Goal: Task Accomplishment & Management: Manage account settings

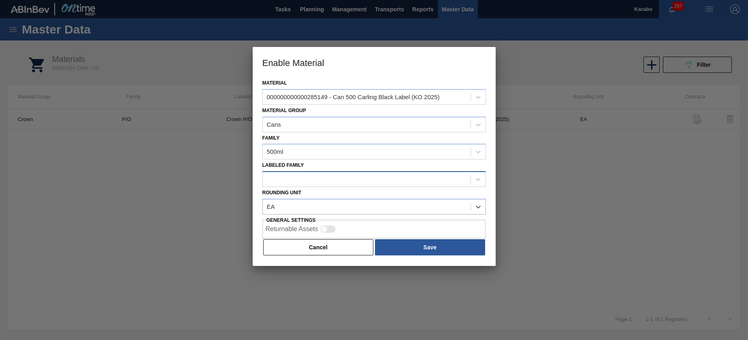
click at [342, 175] on div at bounding box center [367, 180] width 208 height 12
click at [378, 143] on div "Family 500ml" at bounding box center [374, 146] width 224 height 28
click at [344, 243] on button "Cancel" at bounding box center [318, 247] width 111 height 16
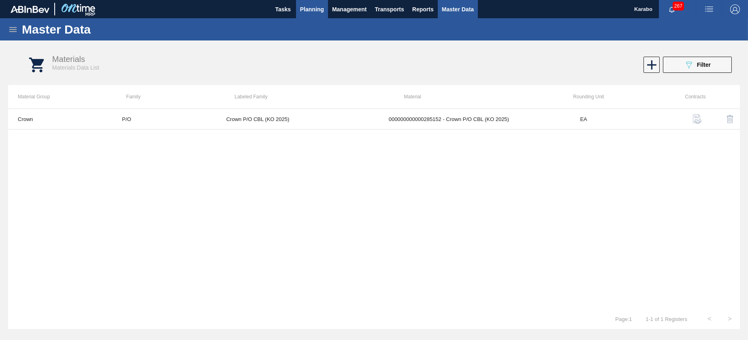
click at [307, 3] on button "Planning" at bounding box center [312, 9] width 32 height 18
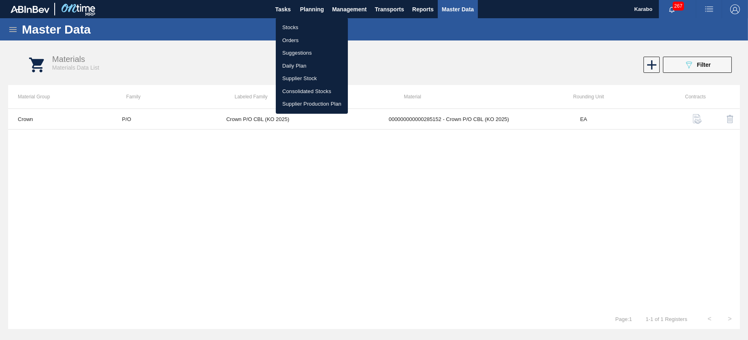
click at [318, 21] on li "Stocks" at bounding box center [312, 27] width 72 height 13
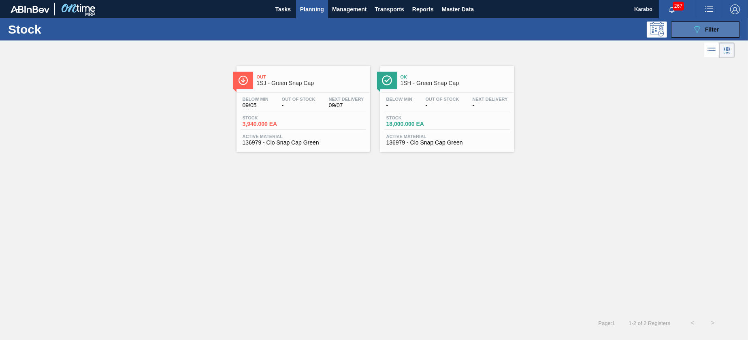
click at [690, 28] on button "089F7B8B-B2A5-4AFE-B5C0-19BA573D28AC Filter" at bounding box center [705, 29] width 69 height 16
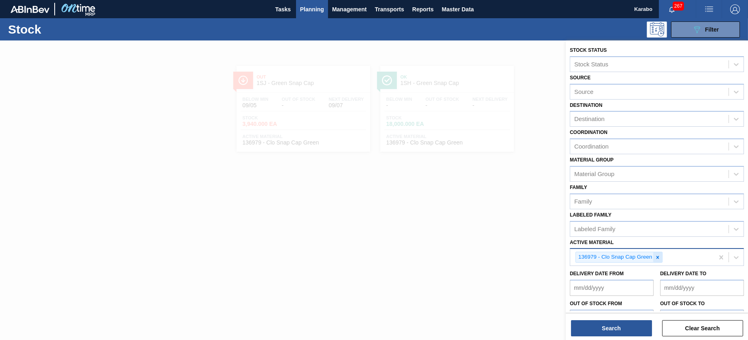
click at [657, 258] on icon at bounding box center [658, 258] width 6 height 6
click at [558, 106] on div at bounding box center [374, 210] width 748 height 340
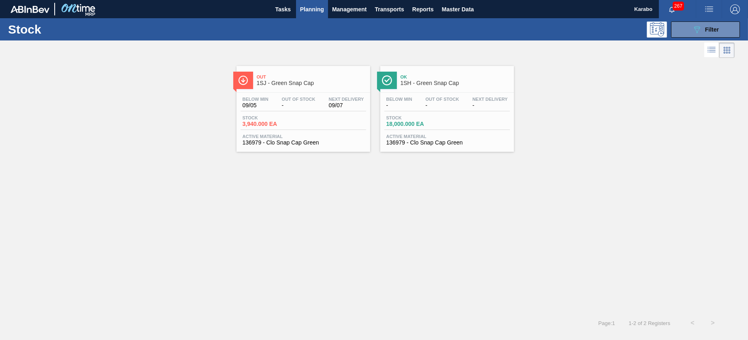
click at [717, 21] on div "Stock 089F7B8B-B2A5-4AFE-B5C0-19BA573D28AC Filter" at bounding box center [374, 29] width 748 height 22
click at [714, 36] on button "089F7B8B-B2A5-4AFE-B5C0-19BA573D28AC Filter" at bounding box center [705, 29] width 69 height 16
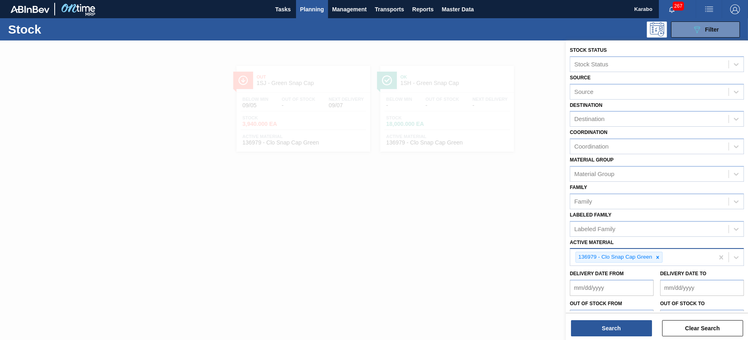
click at [660, 258] on icon at bounding box center [658, 258] width 6 height 6
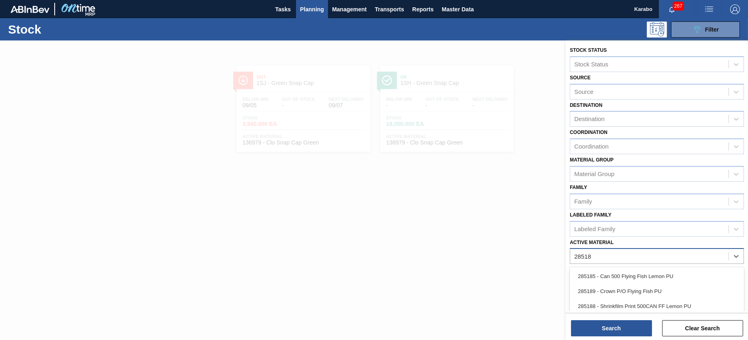
type Material "285183"
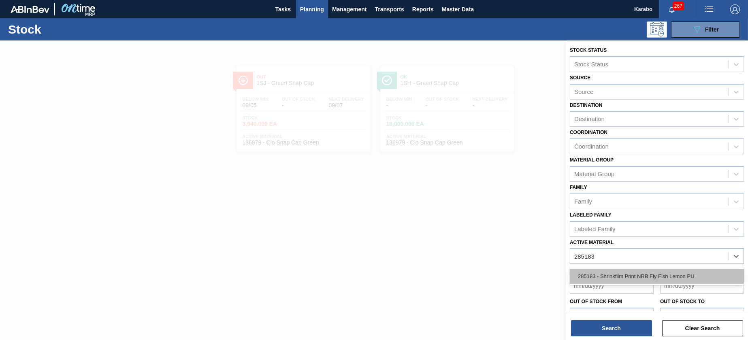
click at [639, 277] on div "285183 - Shrinkfilm Print NRB Fly Fish Lemon PU" at bounding box center [657, 276] width 174 height 15
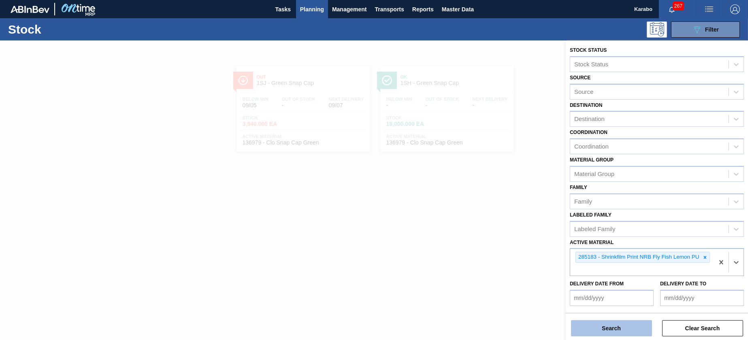
click at [625, 329] on button "Search" at bounding box center [611, 328] width 81 height 16
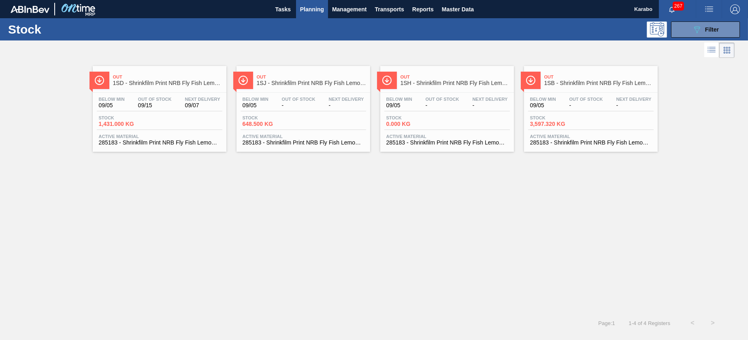
click at [180, 111] on div "Below Min 09/05 Out Of Stock 09/15 Next Delivery 09/07 Stock 1,431.000 KG Activ…" at bounding box center [160, 120] width 134 height 55
click at [693, 32] on icon "089F7B8B-B2A5-4AFE-B5C0-19BA573D28AC" at bounding box center [697, 30] width 10 height 10
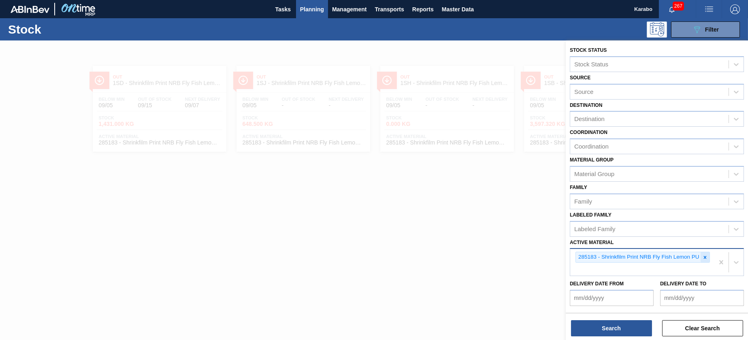
click at [708, 258] on div at bounding box center [705, 257] width 9 height 10
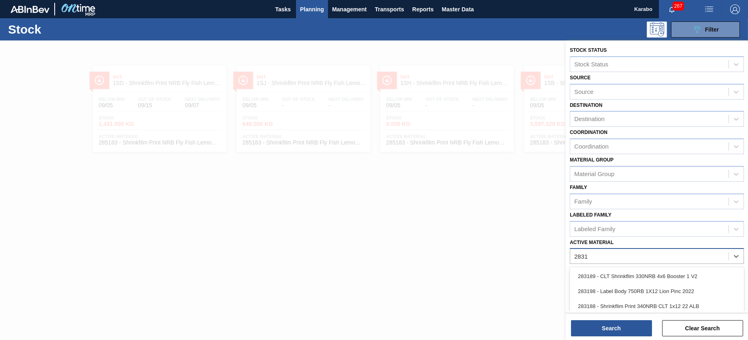
type Material "28315"
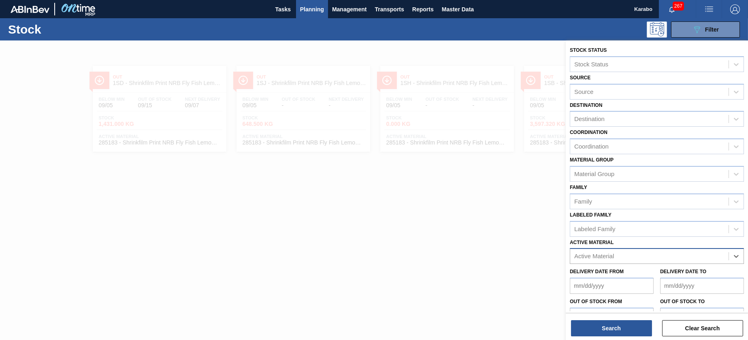
drag, startPoint x: 616, startPoint y: 256, endPoint x: 584, endPoint y: 257, distance: 31.6
click at [584, 257] on div "Active Material" at bounding box center [649, 257] width 158 height 12
click at [614, 120] on div "Destination" at bounding box center [649, 119] width 158 height 12
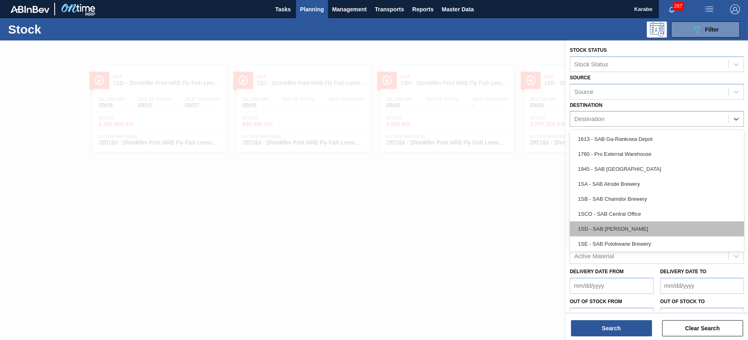
click at [629, 226] on div "1SD - SAB [PERSON_NAME]" at bounding box center [657, 229] width 174 height 15
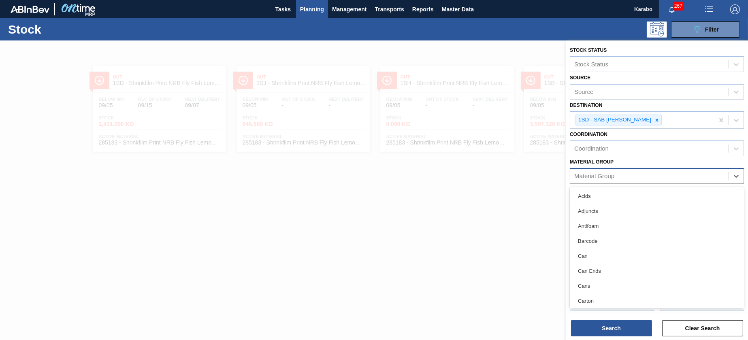
click at [624, 170] on div "Material Group" at bounding box center [649, 176] width 158 height 12
click at [616, 286] on div "Cans" at bounding box center [657, 286] width 174 height 15
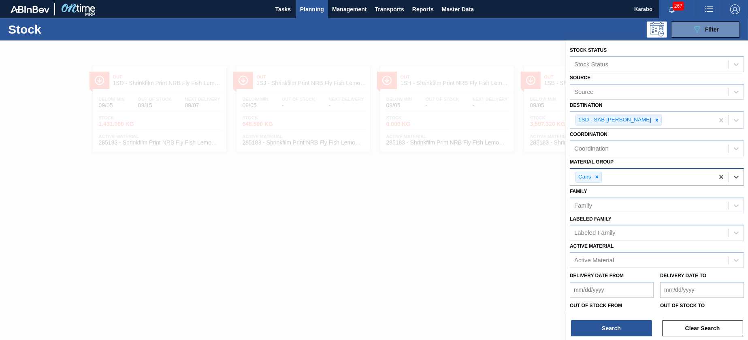
click at [617, 183] on div "Cans" at bounding box center [642, 177] width 144 height 17
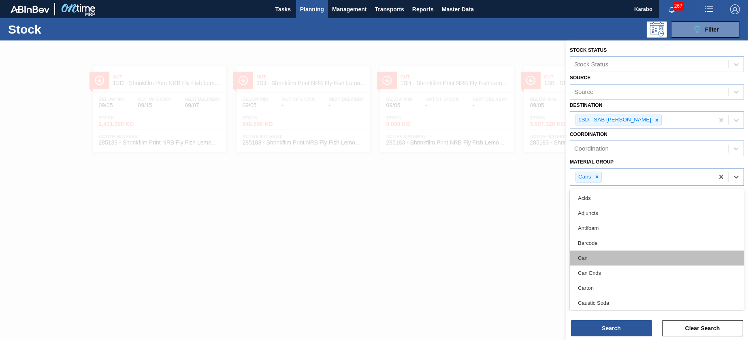
click at [605, 256] on div "Can" at bounding box center [657, 258] width 174 height 15
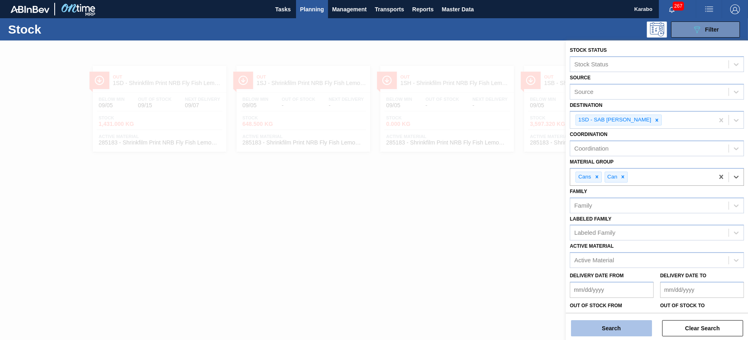
click at [611, 322] on button "Search" at bounding box center [611, 328] width 81 height 16
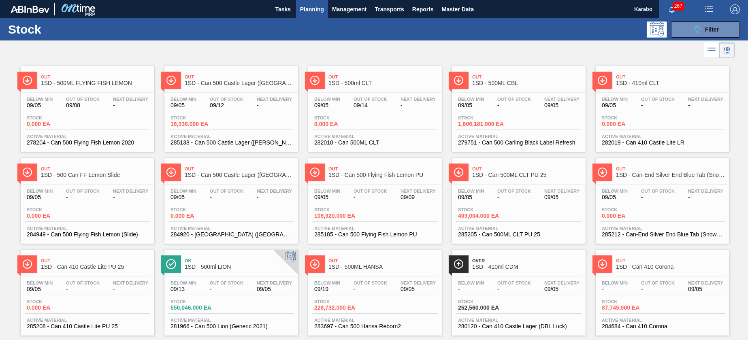
click at [366, 223] on div "Below Min 09/05 Out Of Stock - Next Delivery 09/09 Stock 108,920.000 EA Active …" at bounding box center [375, 212] width 134 height 55
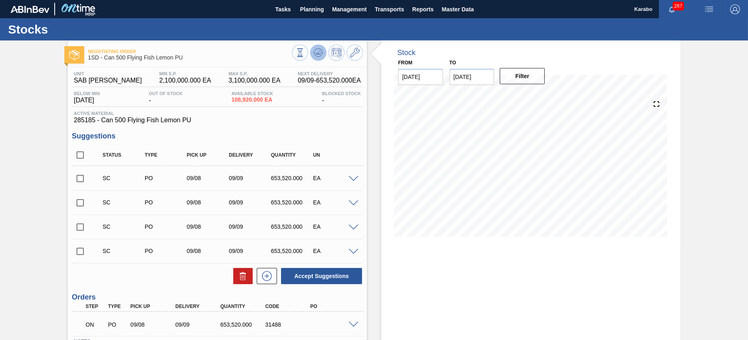
click at [319, 56] on icon at bounding box center [318, 53] width 10 height 10
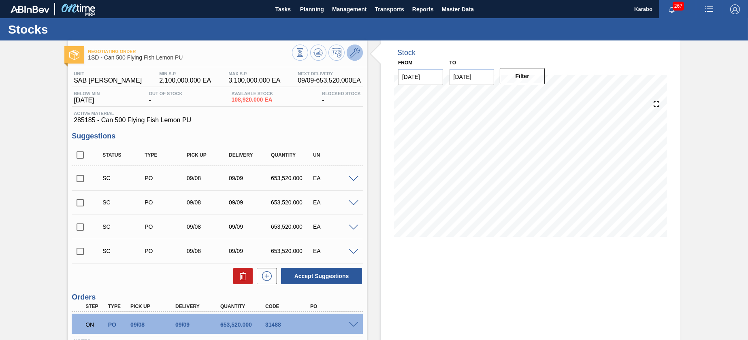
click at [352, 55] on icon at bounding box center [355, 53] width 10 height 10
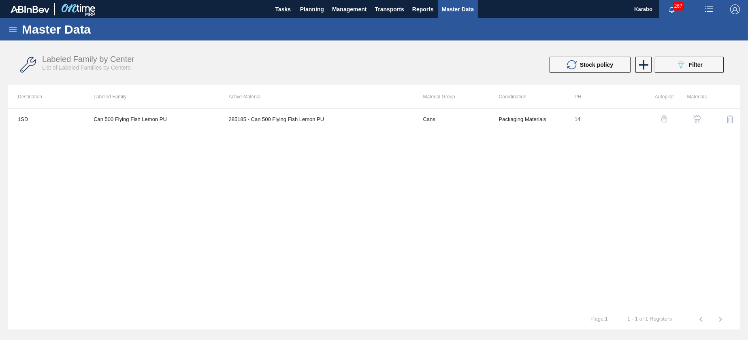
click at [698, 117] on img "button" at bounding box center [697, 119] width 8 height 8
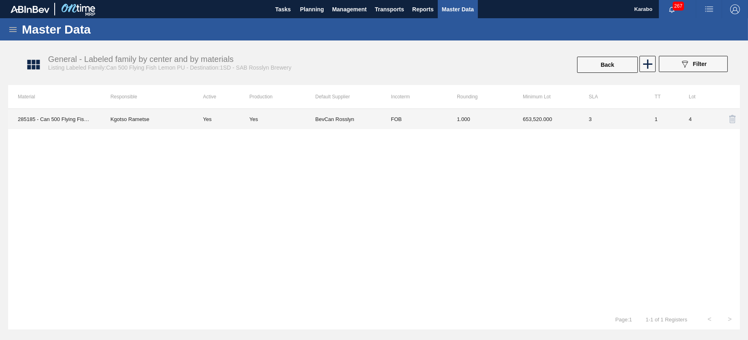
click at [621, 121] on td "3" at bounding box center [612, 119] width 66 height 20
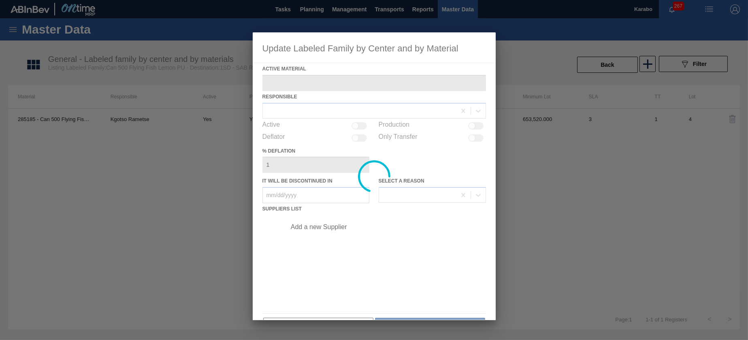
type Material "285185 - Can 500 Flying Fish Lemon PU"
checkbox input "true"
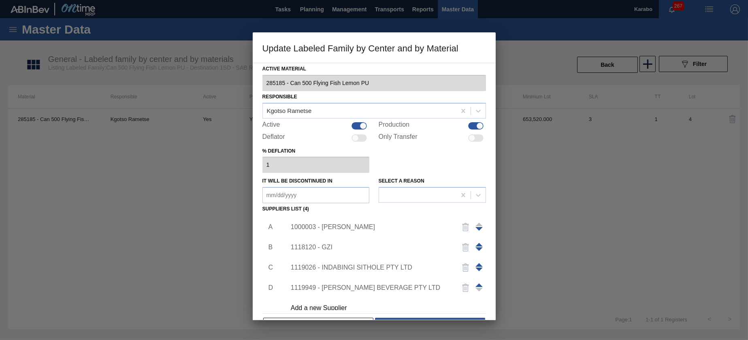
click at [478, 266] on span at bounding box center [478, 265] width 7 height 4
click at [476, 244] on span at bounding box center [478, 245] width 7 height 4
click at [371, 225] on div "1119026 - INDABINGI SITHOLE PTY LTD" at bounding box center [370, 227] width 159 height 7
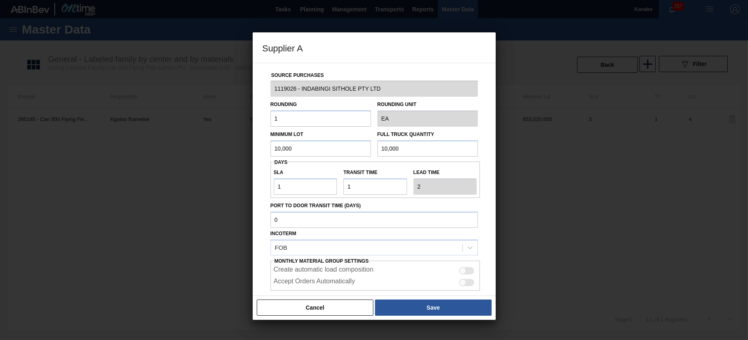
drag, startPoint x: 405, startPoint y: 148, endPoint x: 362, endPoint y: 149, distance: 43.3
click at [362, 149] on div "Minimum Lot 10,000 Full Truck Quantity 10,000" at bounding box center [374, 142] width 214 height 30
type input "1,617,462"
drag, startPoint x: 296, startPoint y: 149, endPoint x: 262, endPoint y: 147, distance: 33.7
click at [262, 147] on div "Source Purchases 1119026 - INDABINGI SITHOLE PTY LTD Rounding 1 Rounding Unit E…" at bounding box center [374, 197] width 224 height 268
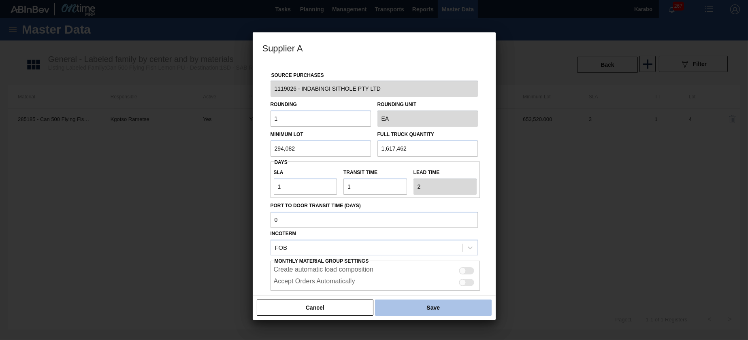
type input "294,082"
click at [419, 304] on button "Save" at bounding box center [433, 308] width 116 height 16
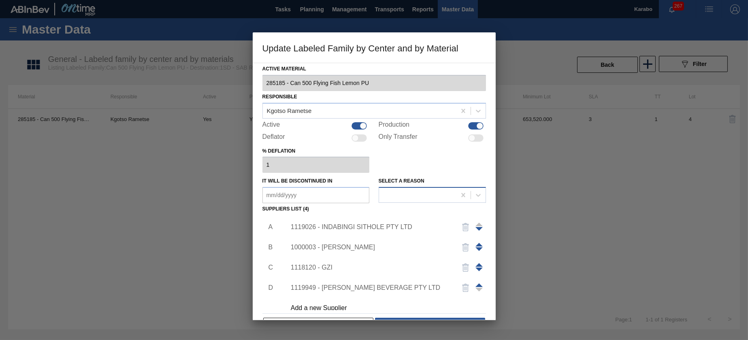
scroll to position [24, 0]
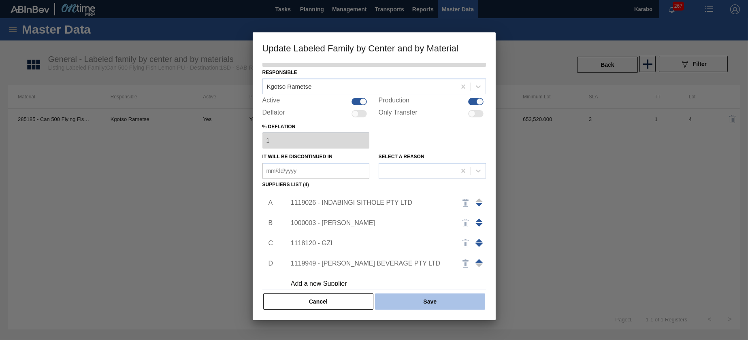
click at [436, 298] on button "Save" at bounding box center [430, 302] width 110 height 16
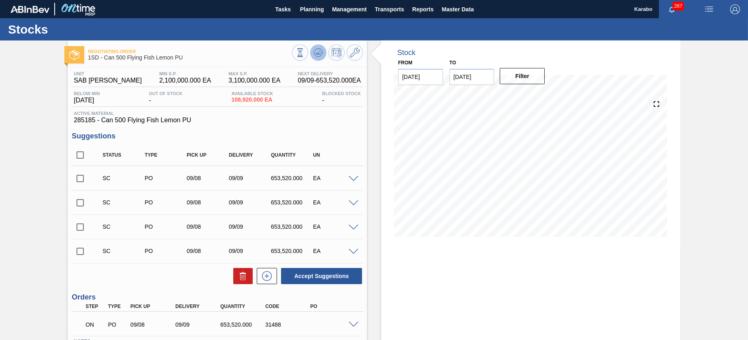
click at [316, 52] on icon at bounding box center [318, 53] width 10 height 10
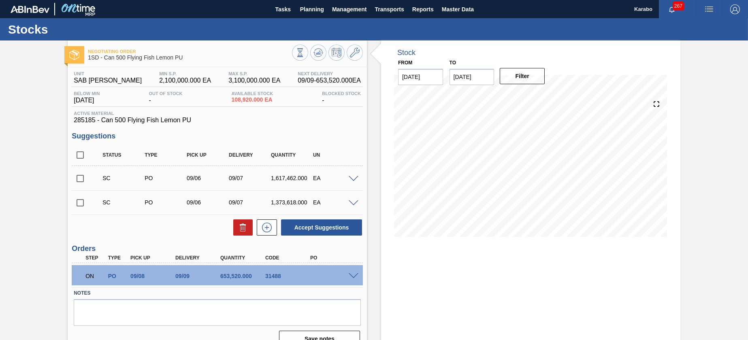
click at [374, 173] on div "Stock From [DATE] to [DATE] Filter" at bounding box center [523, 196] width 313 height 313
click at [354, 57] on icon at bounding box center [355, 53] width 10 height 10
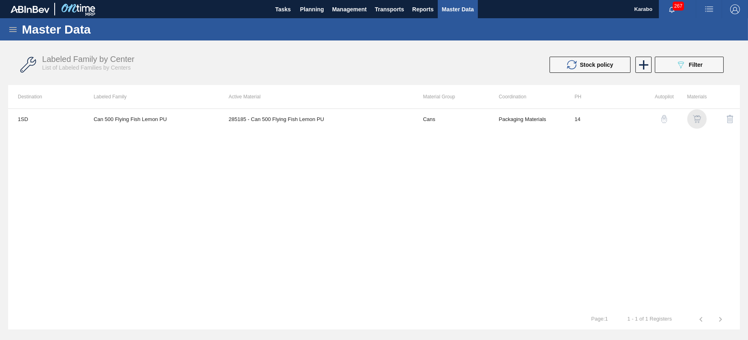
click at [694, 120] on img "button" at bounding box center [697, 119] width 8 height 8
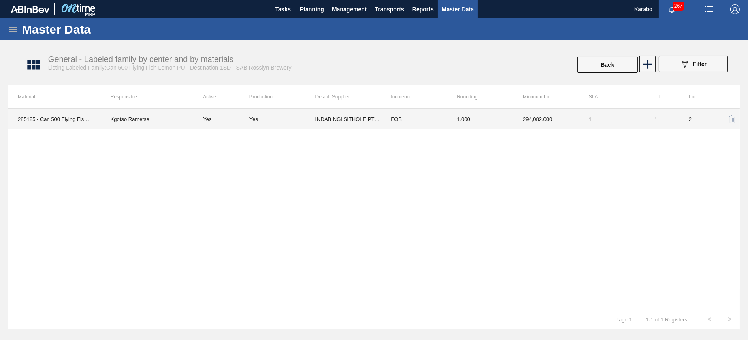
click at [501, 120] on td "1.000" at bounding box center [480, 119] width 66 height 20
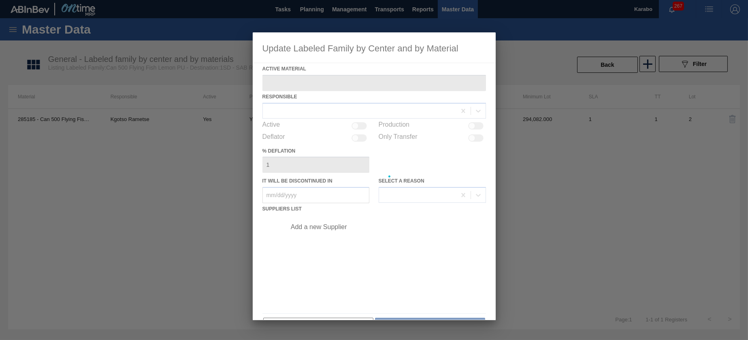
type Material "285185 - Can 500 Flying Fish Lemon PU"
checkbox input "true"
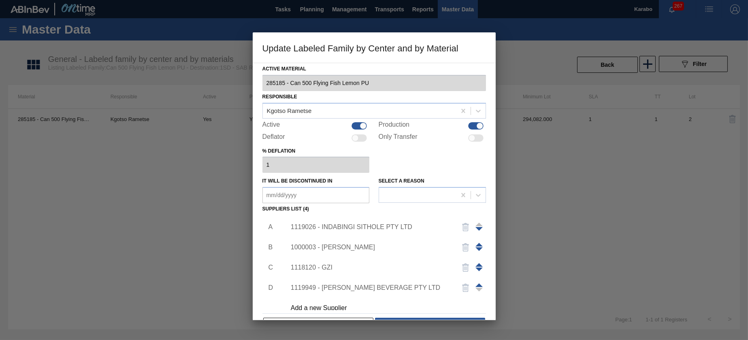
click at [341, 248] on div "1000003 - [PERSON_NAME]" at bounding box center [370, 247] width 159 height 7
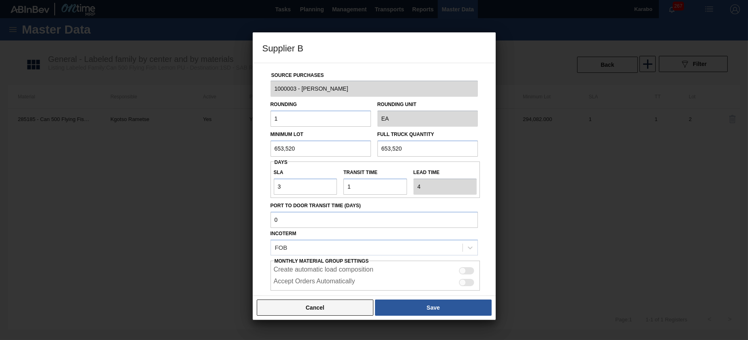
click at [314, 307] on button "Cancel" at bounding box center [315, 308] width 117 height 16
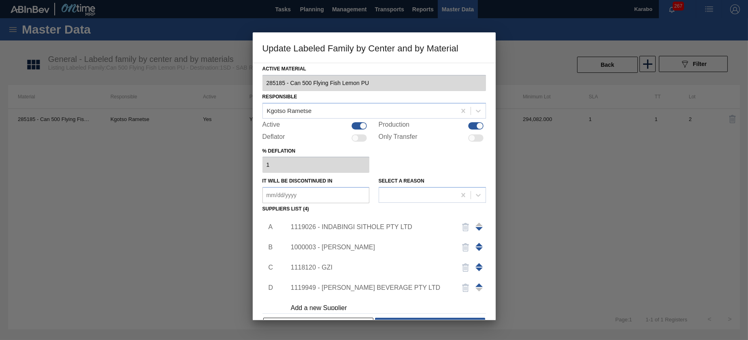
click at [385, 222] on div "1119026 - INDABINGI SITHOLE PTY LTD" at bounding box center [383, 227] width 205 height 20
click at [360, 224] on div "1119026 - INDABINGI SITHOLE PTY LTD" at bounding box center [370, 227] width 159 height 7
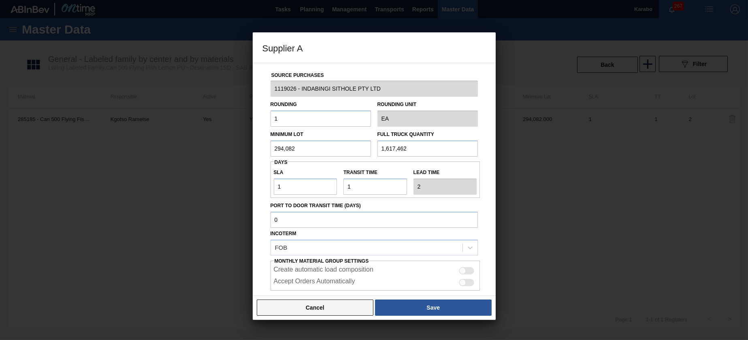
click at [324, 305] on button "Cancel" at bounding box center [315, 308] width 117 height 16
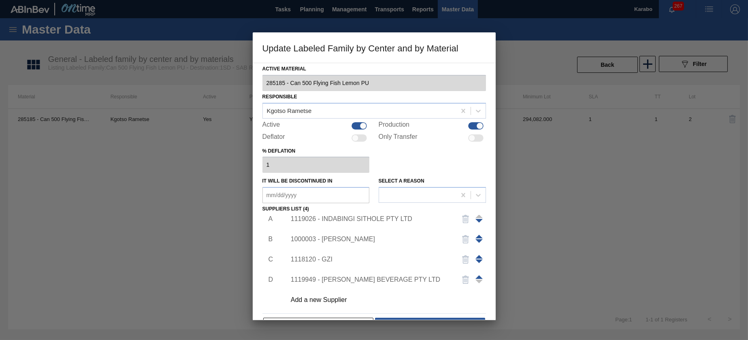
scroll to position [24, 0]
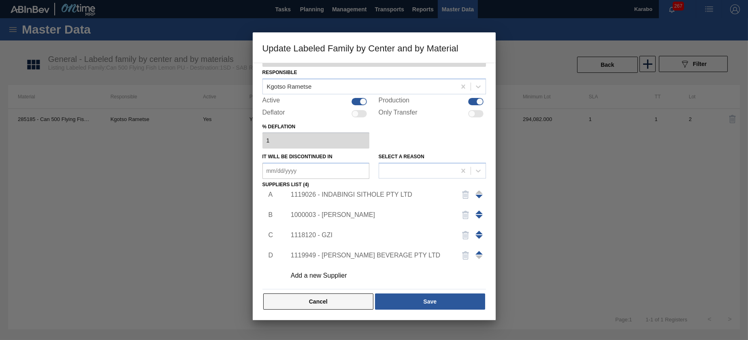
click at [346, 301] on button "Cancel" at bounding box center [318, 302] width 111 height 16
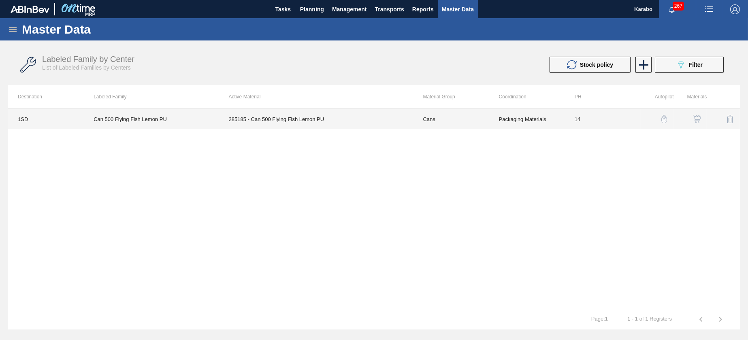
click at [325, 123] on td "285185 - Can 500 Flying Fish Lemon PU" at bounding box center [316, 119] width 194 height 20
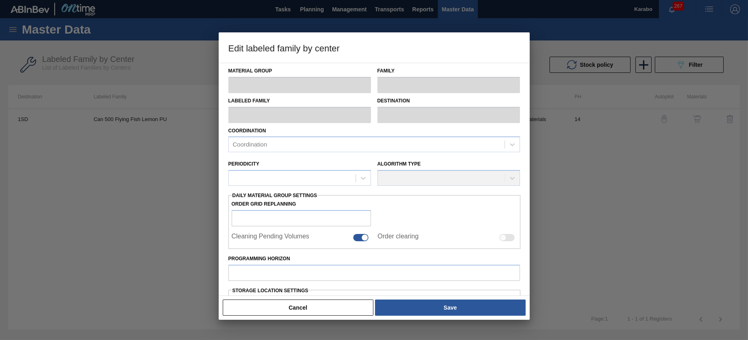
type input "Cans"
type input "Can 500 Flying Fish"
type input "Can 500 Flying Fish Lemon PU"
type input "1SD - SAB [PERSON_NAME]"
type input "14"
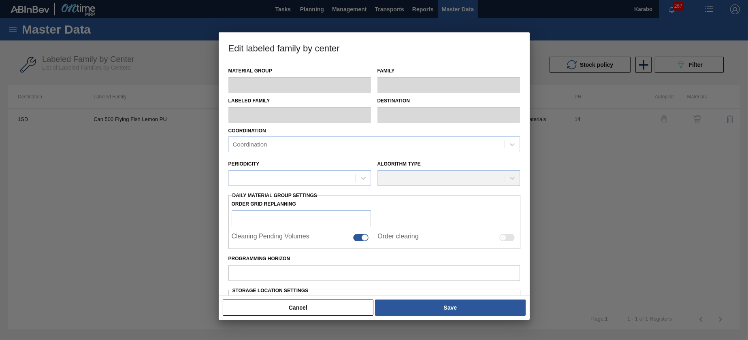
type input "2,100,000"
type input "3,100,000"
type input "100"
type input "3,100,000.000"
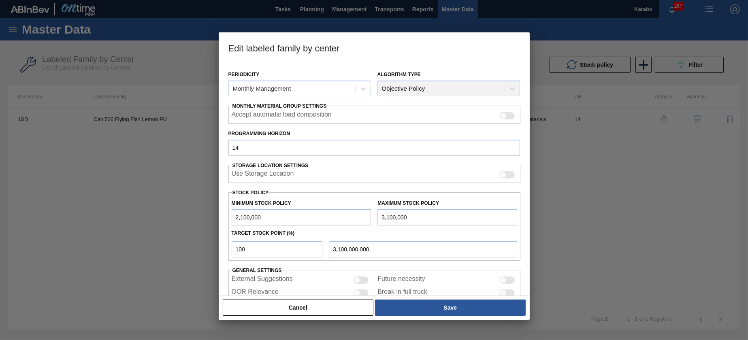
scroll to position [121, 0]
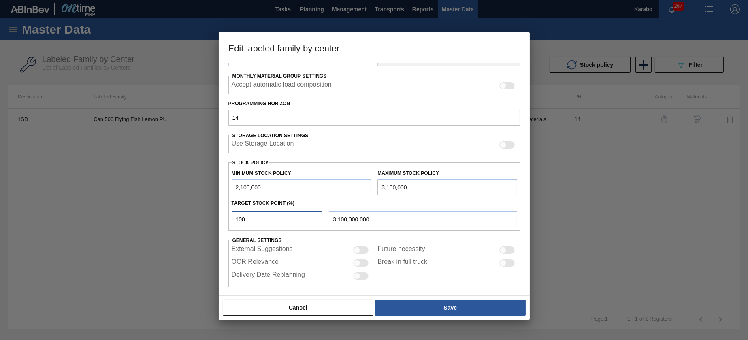
drag, startPoint x: 256, startPoint y: 218, endPoint x: 207, endPoint y: 211, distance: 48.7
click at [207, 211] on div "Edit labeled family by center Material Group Cans Family Can 500 Flying Fish La…" at bounding box center [374, 170] width 748 height 340
type input "5"
type input "2,150,000.000"
type input "50"
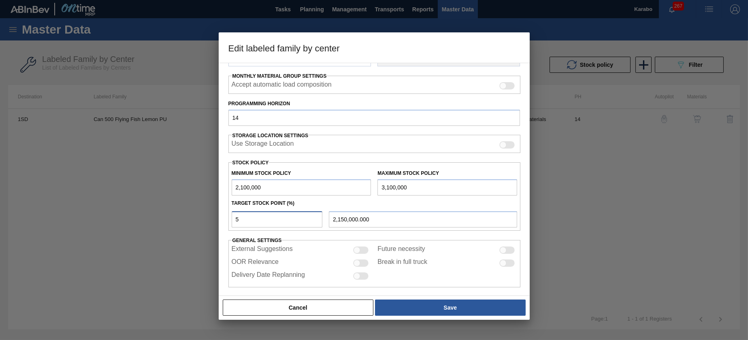
type input "2,600,000.000"
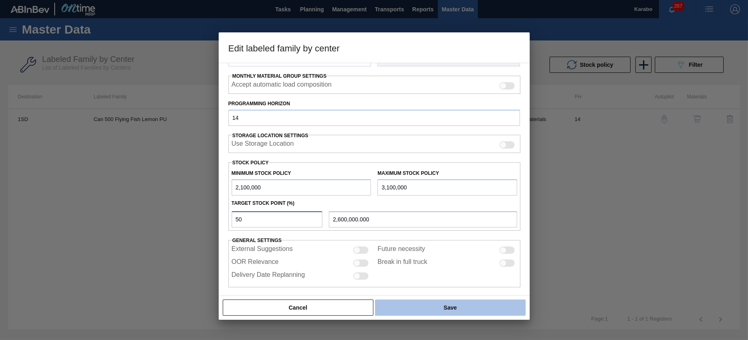
type input "50"
click at [410, 304] on button "Save" at bounding box center [450, 308] width 150 height 16
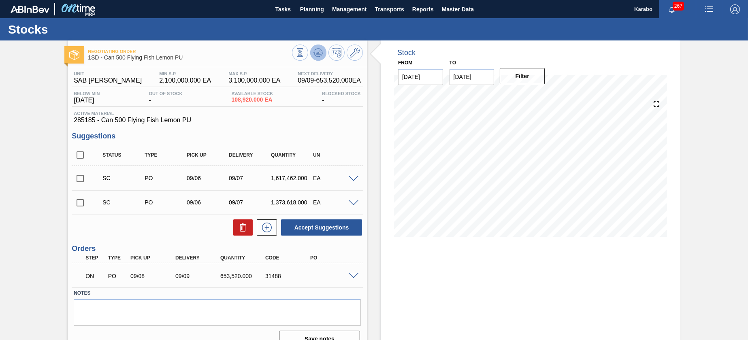
click at [311, 57] on button at bounding box center [318, 53] width 16 height 16
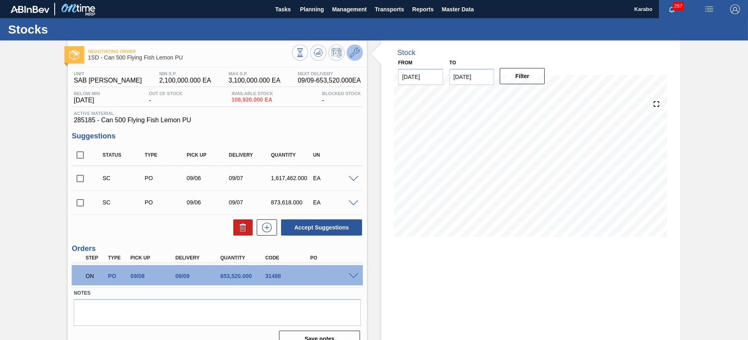
click at [354, 58] on button at bounding box center [355, 53] width 16 height 16
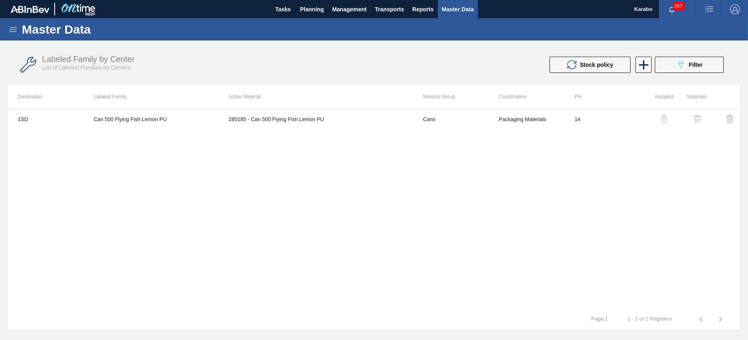
click at [695, 113] on button "button" at bounding box center [696, 118] width 19 height 19
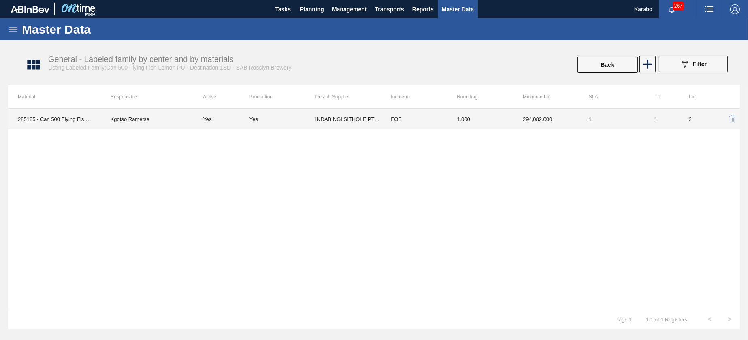
click at [517, 115] on td "294,082.000" at bounding box center [546, 119] width 66 height 20
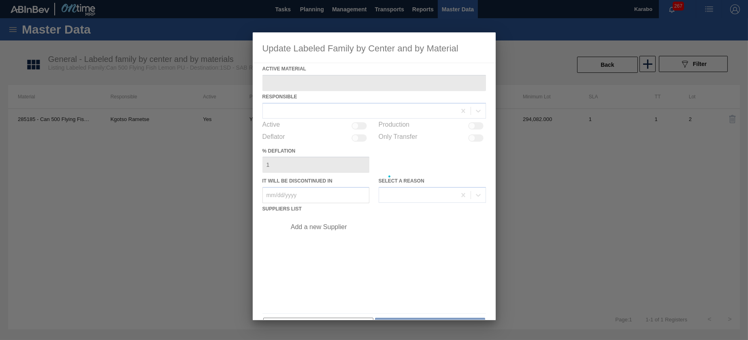
type Material "285185 - Can 500 Flying Fish Lemon PU"
checkbox input "true"
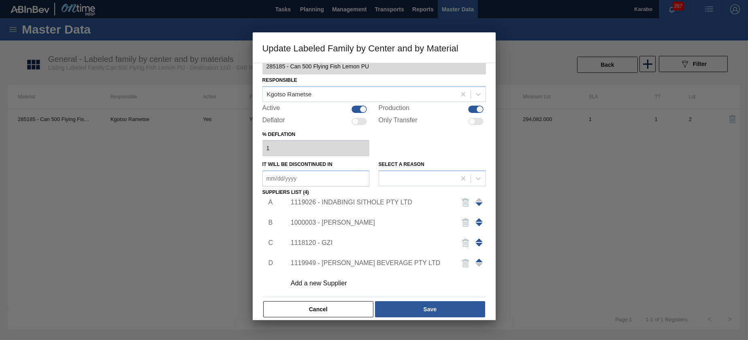
scroll to position [24, 0]
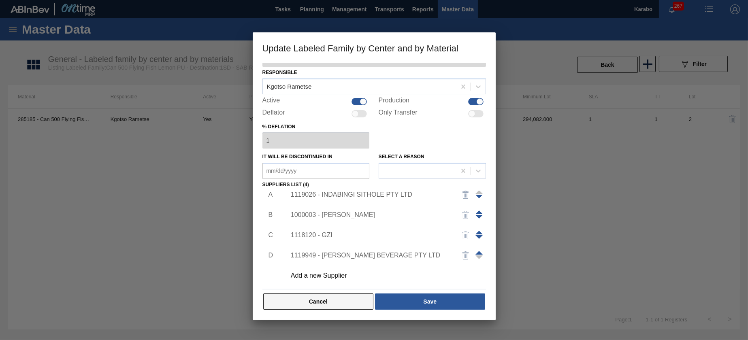
click at [349, 297] on button "Cancel" at bounding box center [318, 302] width 111 height 16
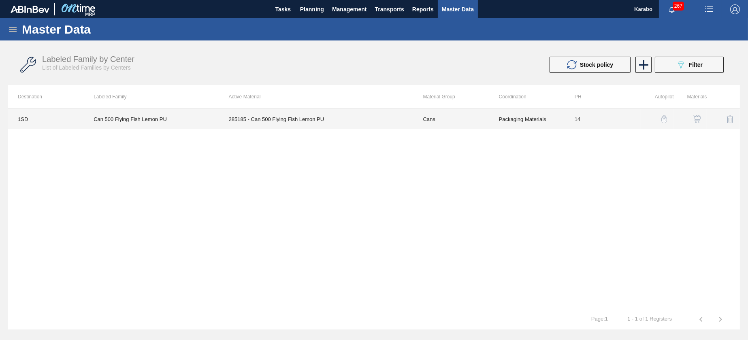
click at [243, 122] on td "285185 - Can 500 Flying Fish Lemon PU" at bounding box center [316, 119] width 194 height 20
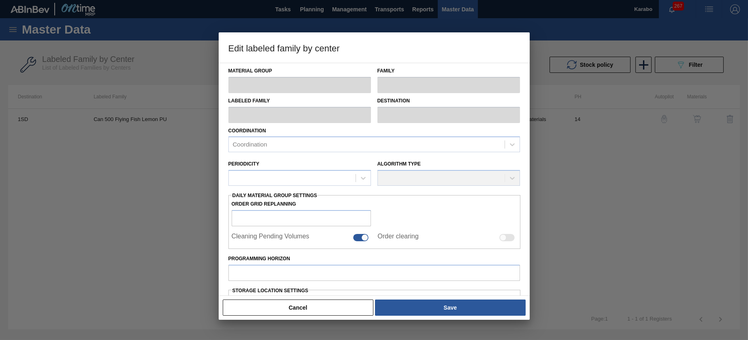
type input "Cans"
type input "Can 500 Flying Fish"
type input "Can 500 Flying Fish Lemon PU"
type input "1SD - SAB [PERSON_NAME]"
type input "14"
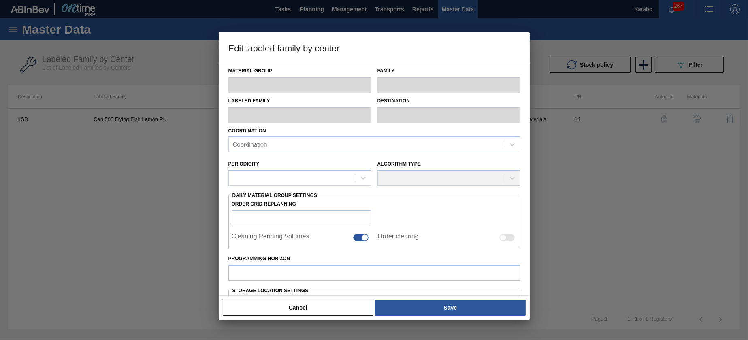
type input "2,100,000"
type input "3,100,000"
type input "50"
type input "2,600,000.000"
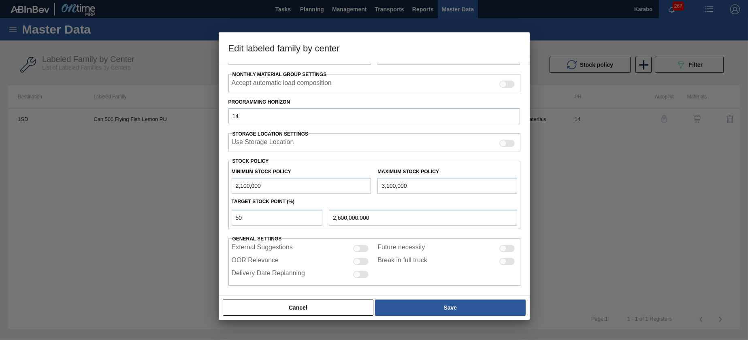
scroll to position [126, 0]
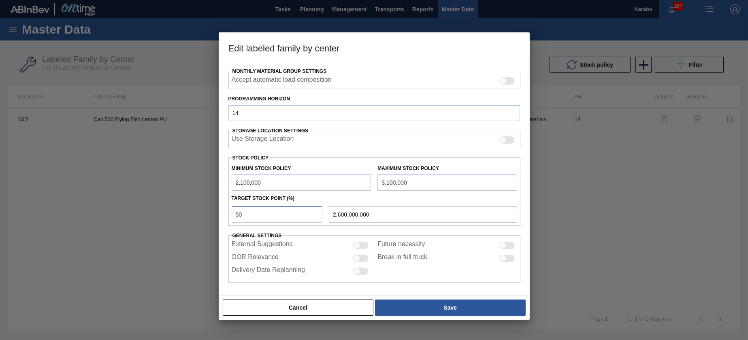
drag, startPoint x: 253, startPoint y: 209, endPoint x: 221, endPoint y: 206, distance: 32.2
click at [221, 206] on div "Material Group Cans Family Can 500 Flying Fish Labeled Family Can 500 Flying Fi…" at bounding box center [374, 179] width 311 height 233
type input "3"
type input "2,130,000.000"
type input "30"
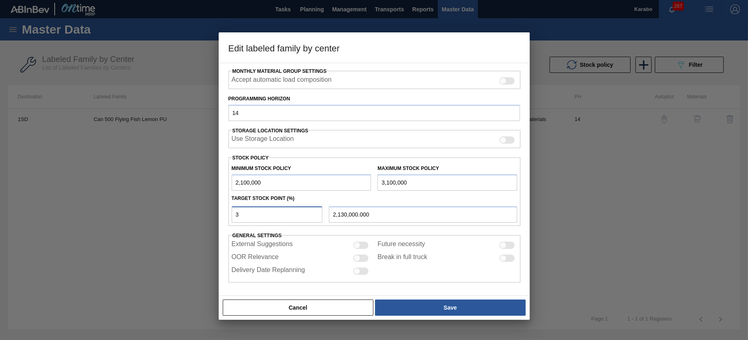
type input "2,400,000.000"
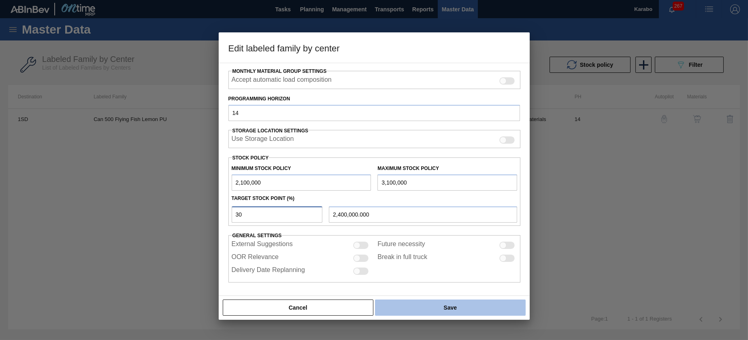
type input "30"
click at [424, 307] on button "Save" at bounding box center [450, 308] width 150 height 16
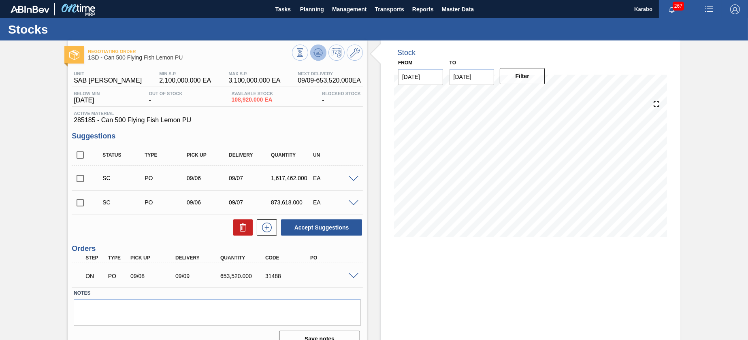
click at [319, 51] on icon at bounding box center [319, 52] width 1 height 3
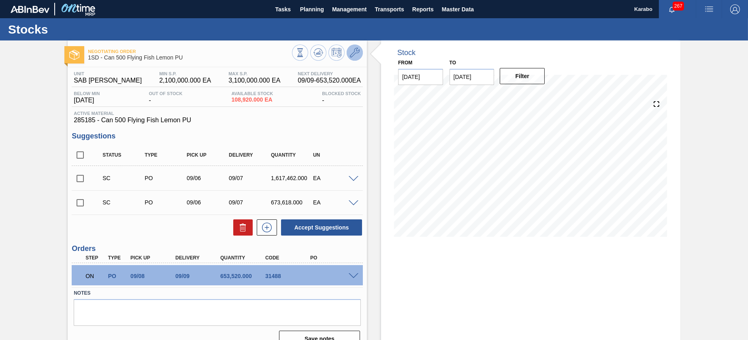
click at [354, 51] on icon at bounding box center [355, 53] width 10 height 10
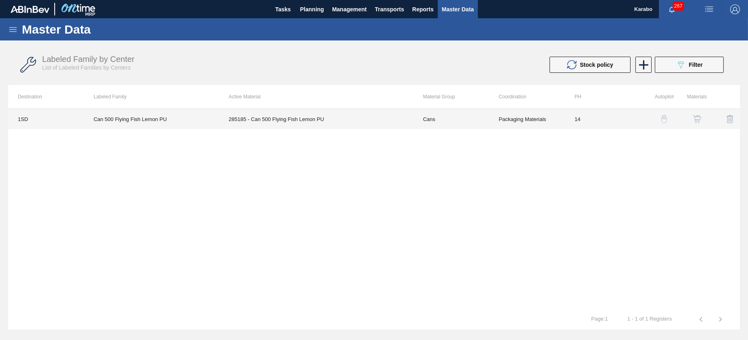
click at [358, 118] on td "285185 - Can 500 Flying Fish Lemon PU" at bounding box center [316, 119] width 194 height 20
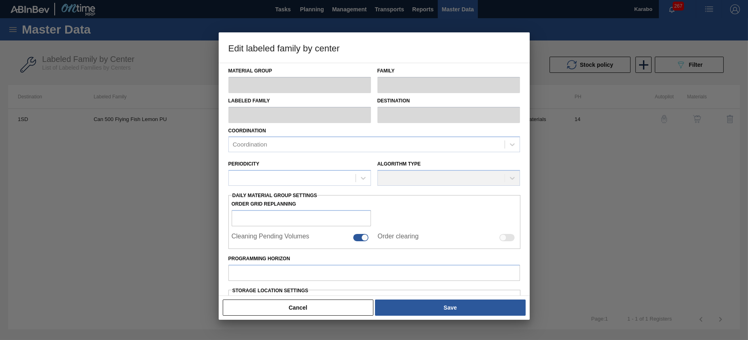
type input "Cans"
type input "Can 500 Flying Fish"
type input "Can 500 Flying Fish Lemon PU"
type input "1SD - SAB [PERSON_NAME]"
type input "14"
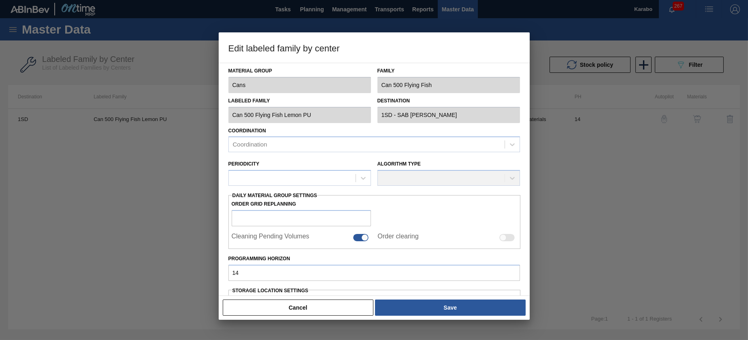
type input "2,100,000"
type input "3,100,000"
type input "30"
type input "2,400,000.000"
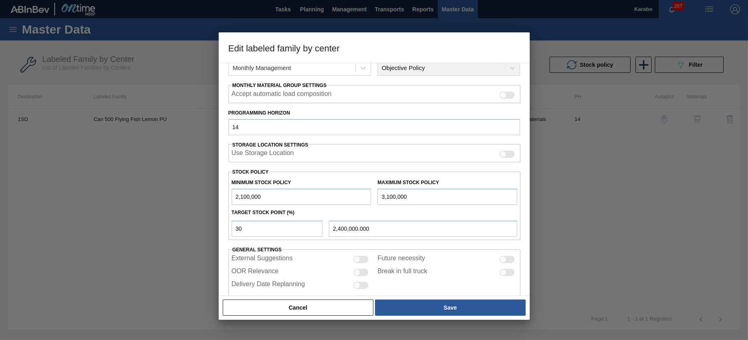
scroll to position [126, 0]
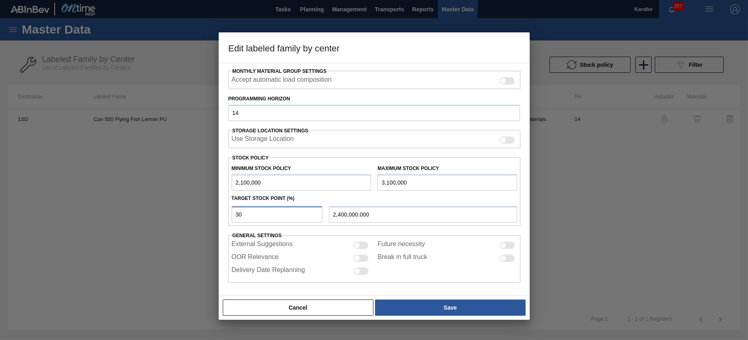
drag, startPoint x: 251, startPoint y: 218, endPoint x: 214, endPoint y: 216, distance: 36.9
click at [214, 216] on div "Edit labeled family by center Material Group Cans Family Can 500 Flying Fish La…" at bounding box center [374, 170] width 748 height 340
type input "1"
type input "2,110,000.000"
type input "15"
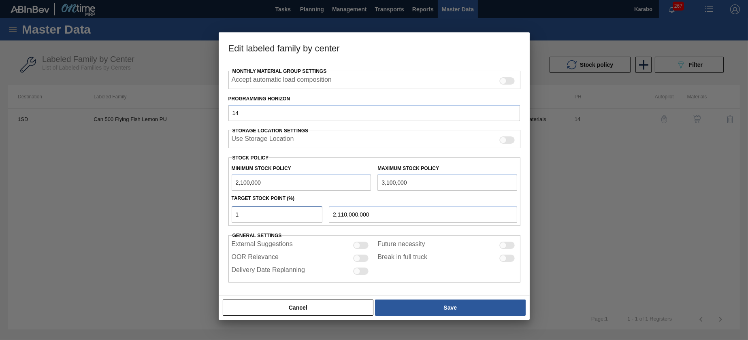
type input "2,250,000.000"
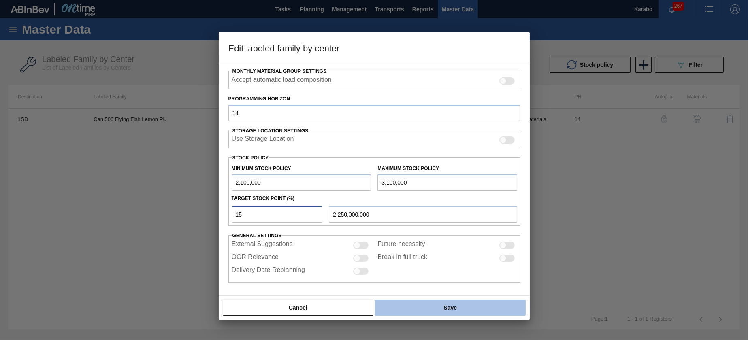
type input "15"
click at [424, 305] on button "Save" at bounding box center [450, 308] width 150 height 16
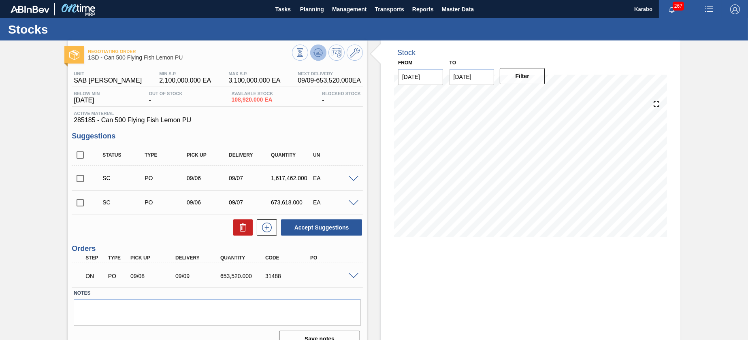
click at [324, 55] on button at bounding box center [318, 53] width 16 height 16
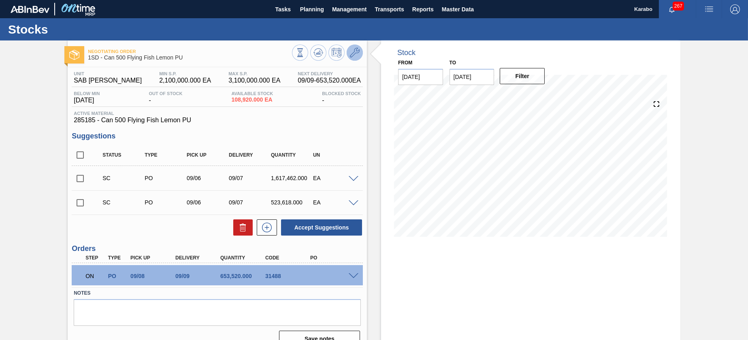
click at [354, 58] on button at bounding box center [355, 53] width 16 height 16
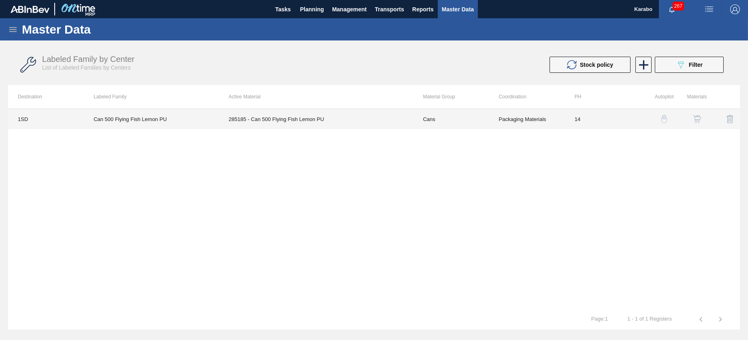
click at [408, 120] on td "285185 - Can 500 Flying Fish Lemon PU" at bounding box center [316, 119] width 194 height 20
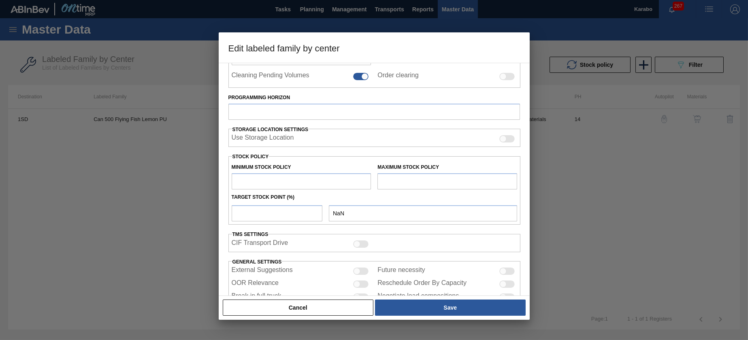
scroll to position [200, 0]
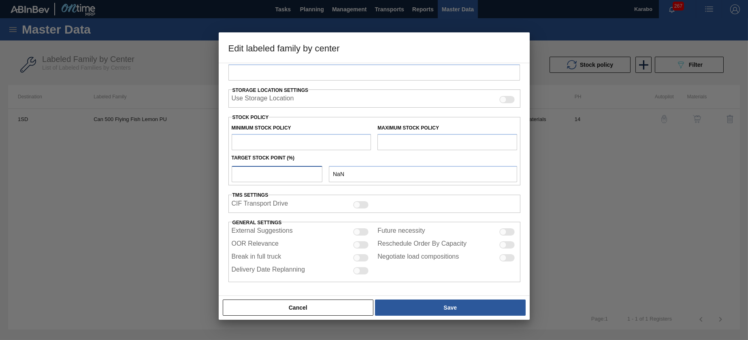
click at [266, 175] on input "number" at bounding box center [277, 174] width 91 height 16
type input "Cans"
type input "Can 500 Flying Fish"
type input "Can 500 Flying Fish Lemon PU"
type input "1SD - SAB [PERSON_NAME]"
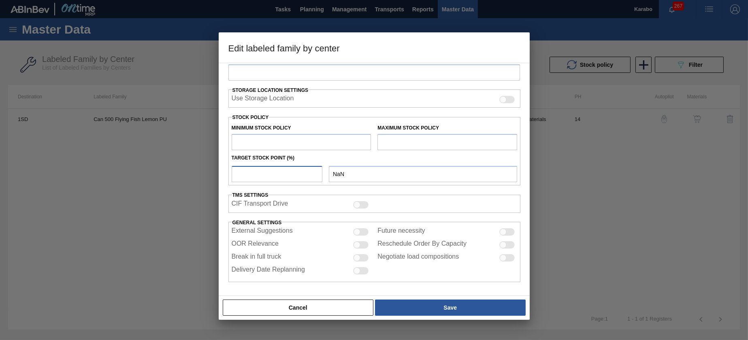
type input "14"
type input "2,100,000"
type input "3,100,000"
type input "15"
type input "2,250,000.000"
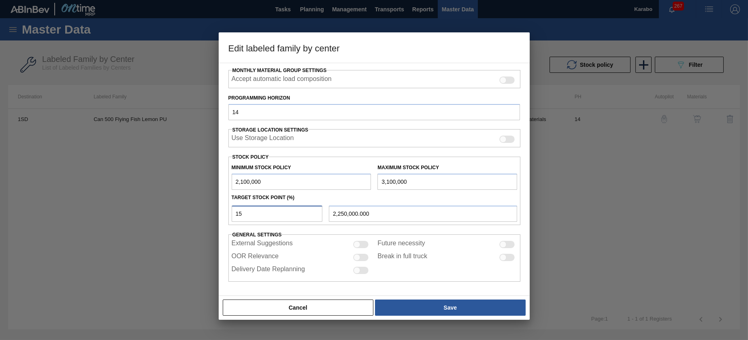
scroll to position [126, 0]
type input "1"
type input "2,110,000.000"
type input "2,100,000.000"
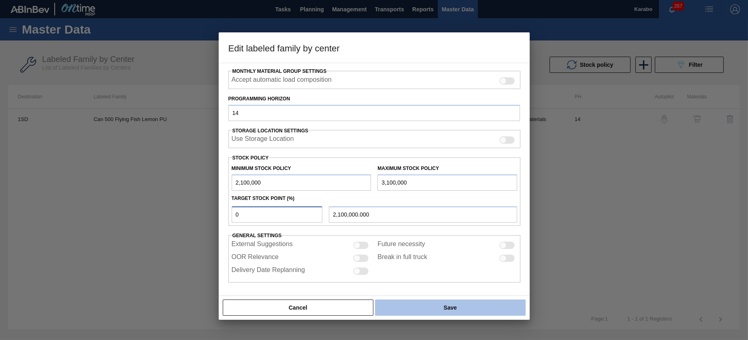
type input "0"
click at [445, 307] on button "Save" at bounding box center [450, 308] width 150 height 16
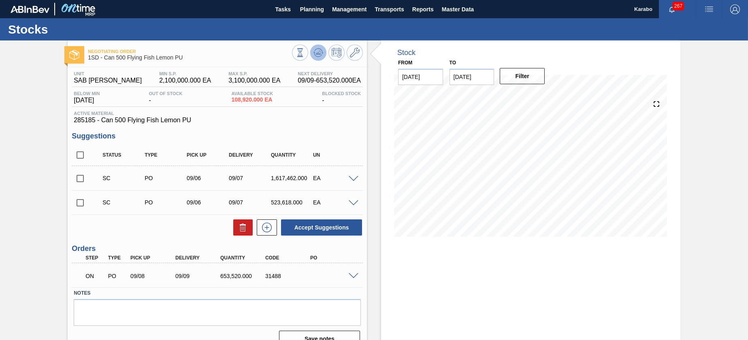
click at [314, 60] on button at bounding box center [318, 53] width 16 height 16
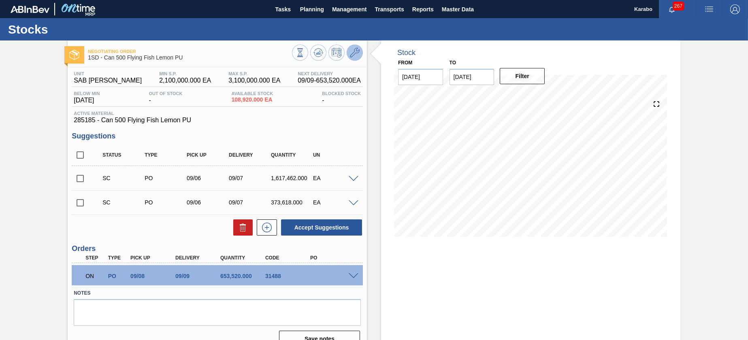
click at [351, 52] on icon at bounding box center [355, 53] width 10 height 10
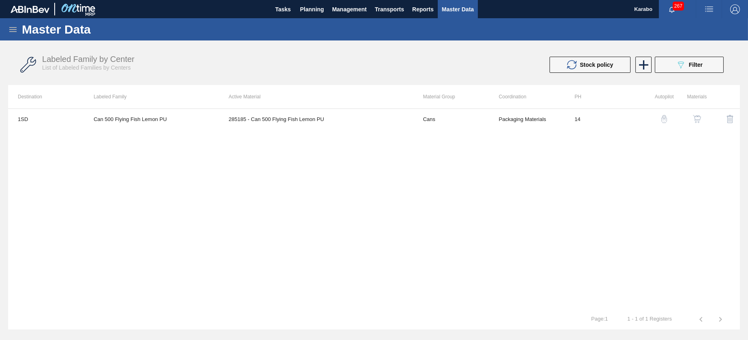
click at [694, 117] on img "button" at bounding box center [697, 119] width 8 height 8
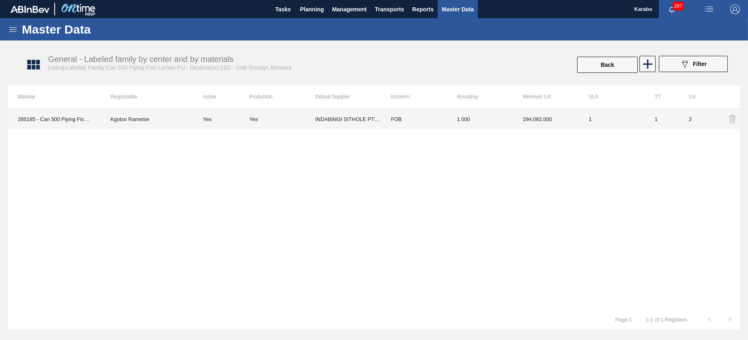
click at [554, 124] on td "294,082.000" at bounding box center [546, 119] width 66 height 20
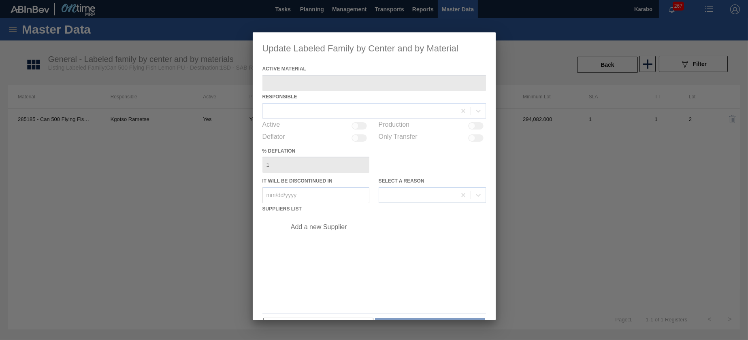
type Material "285185 - Can 500 Flying Fish Lemon PU"
checkbox input "true"
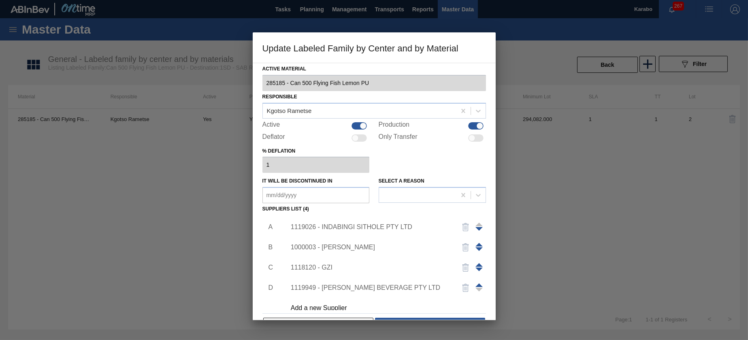
click at [382, 226] on div "1119026 - INDABINGI SITHOLE PTY LTD" at bounding box center [370, 227] width 159 height 7
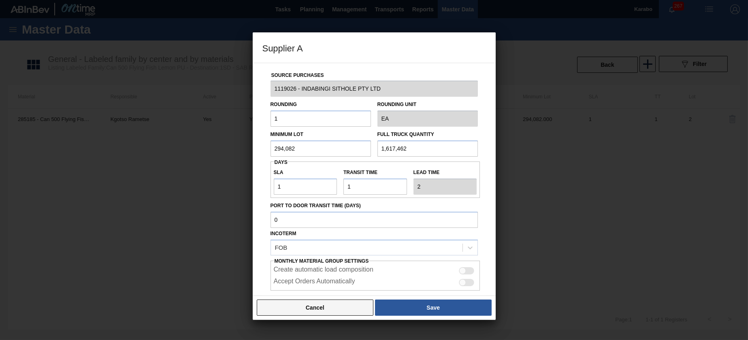
click at [349, 306] on button "Cancel" at bounding box center [315, 308] width 117 height 16
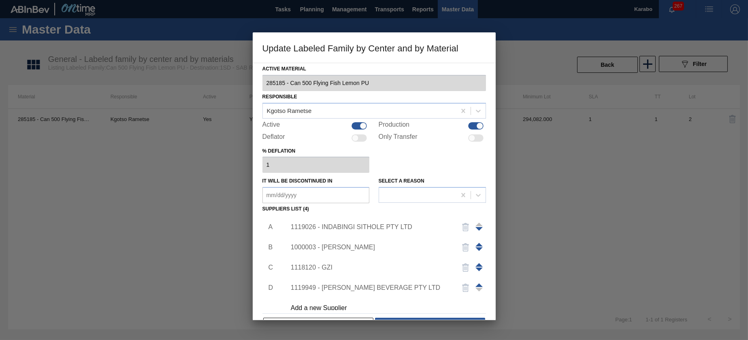
scroll to position [8, 0]
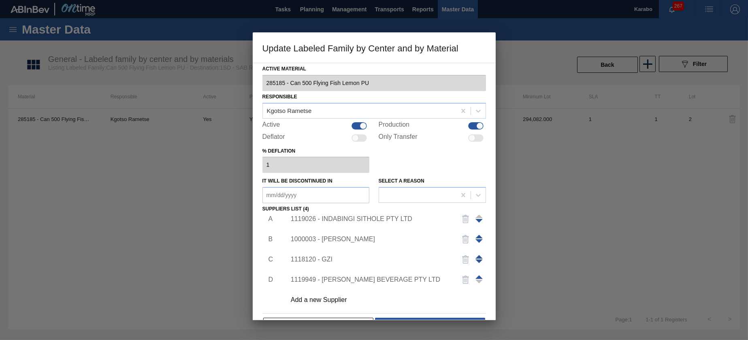
click at [164, 115] on div at bounding box center [374, 170] width 748 height 340
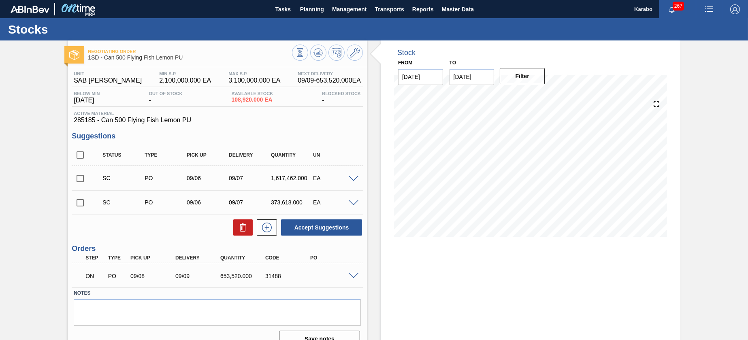
click at [356, 276] on span at bounding box center [354, 276] width 10 height 6
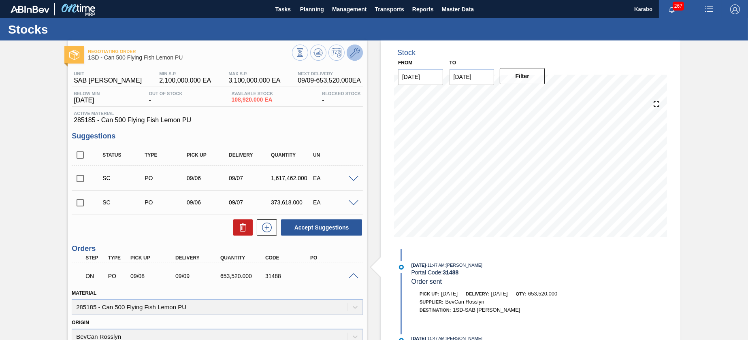
click at [356, 54] on icon at bounding box center [355, 53] width 10 height 10
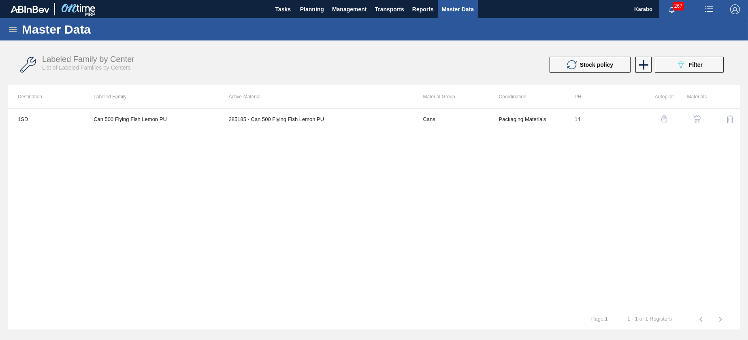
click at [694, 119] on img "button" at bounding box center [697, 119] width 8 height 8
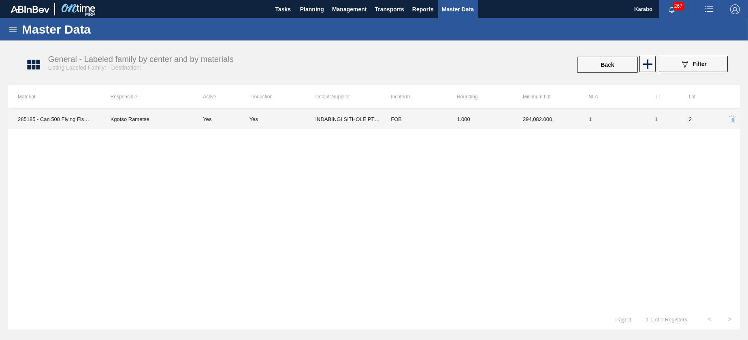
click at [483, 122] on td "1.000" at bounding box center [480, 119] width 66 height 20
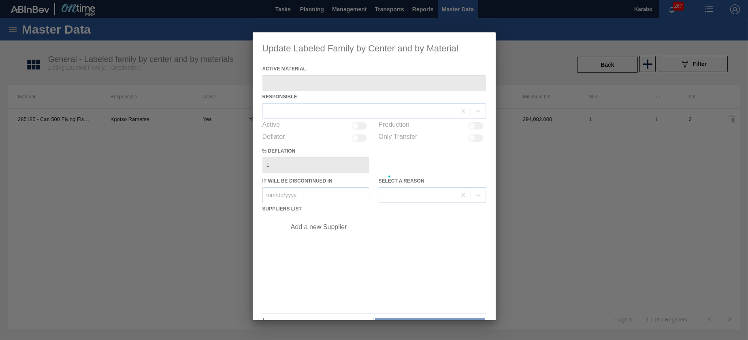
type Material "285185 - Can 500 Flying Fish Lemon PU"
checkbox input "true"
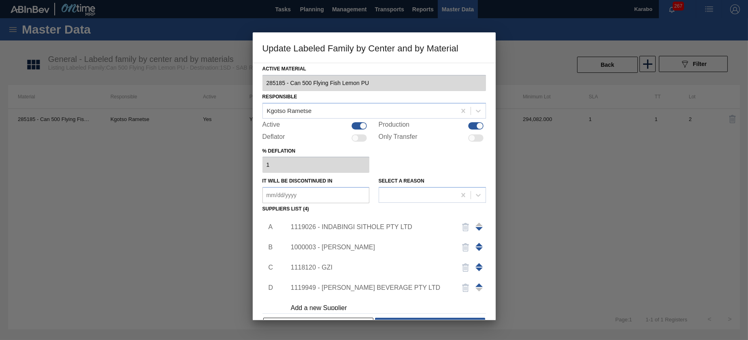
click at [365, 229] on div "1119026 - INDABINGI SITHOLE PTY LTD" at bounding box center [370, 227] width 159 height 7
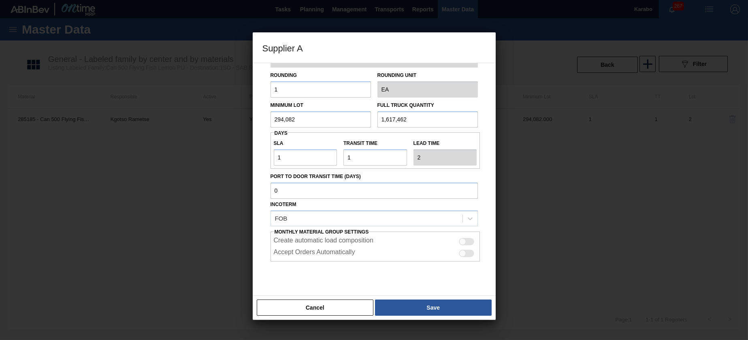
scroll to position [45, 0]
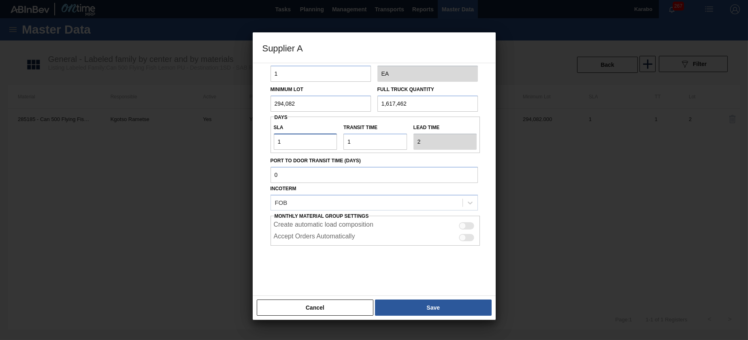
drag, startPoint x: 291, startPoint y: 146, endPoint x: 269, endPoint y: 143, distance: 22.2
click at [269, 143] on div "Source Purchases 1119026 - INDABINGI SITHOLE PTY LTD Rounding 1 Rounding Unit E…" at bounding box center [374, 152] width 224 height 268
type input "NaN"
type input "2"
type input "3"
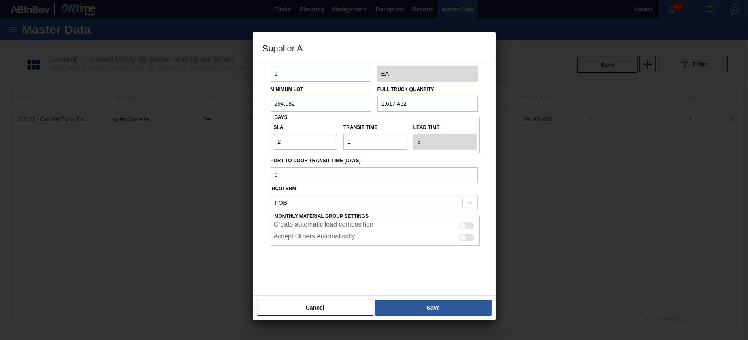
type input "NaN"
type input "1"
type input "2"
type input "NaN"
type input "2"
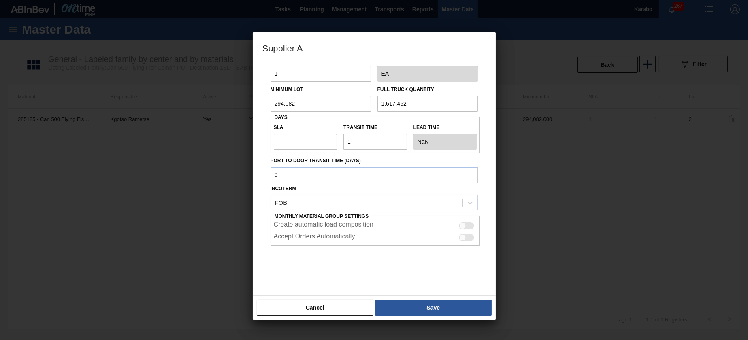
type input "3"
type input "NaN"
type input "1"
type input "2"
drag, startPoint x: 355, startPoint y: 144, endPoint x: 318, endPoint y: 135, distance: 38.3
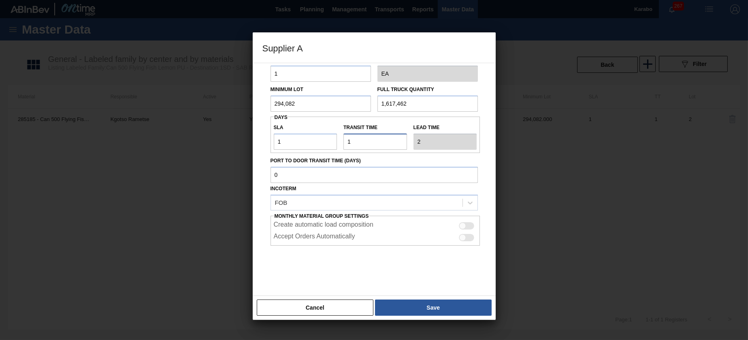
click at [322, 137] on div "SLA 1 Transit time Lead time 2" at bounding box center [376, 135] width 210 height 30
type input "2"
type input "3"
type input "2"
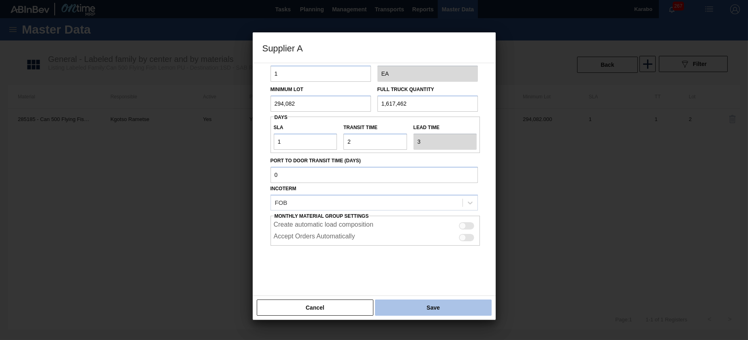
click at [469, 303] on button "Save" at bounding box center [433, 308] width 116 height 16
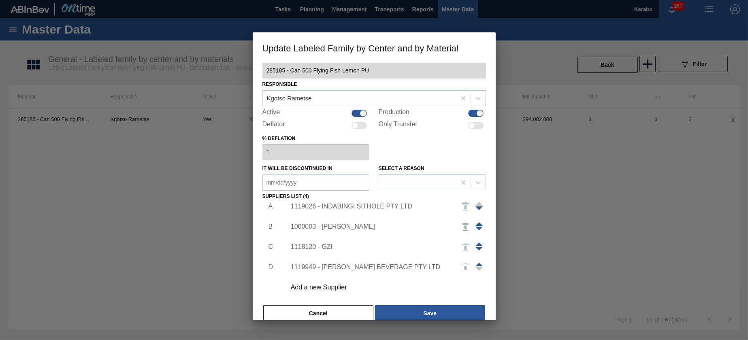
scroll to position [24, 0]
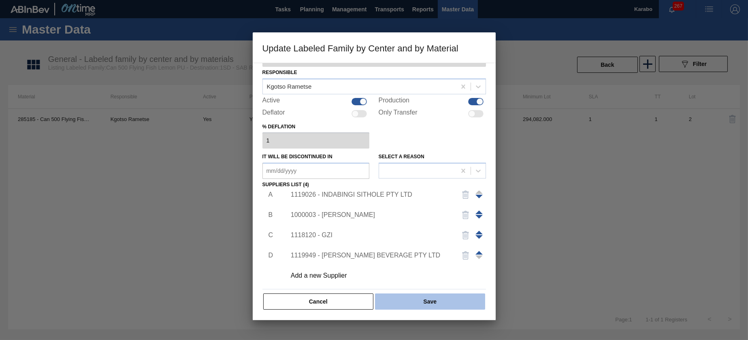
click at [442, 296] on button "Save" at bounding box center [430, 302] width 110 height 16
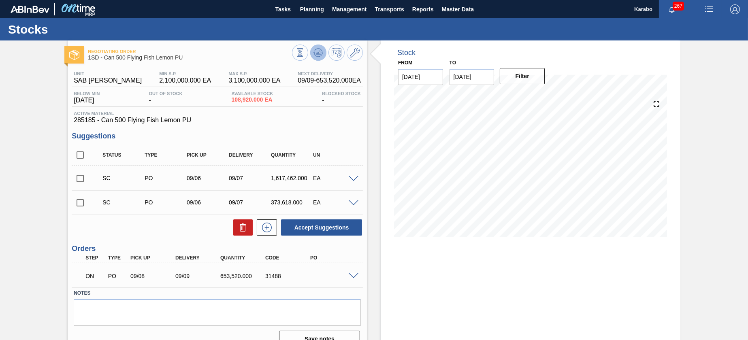
click at [324, 55] on button at bounding box center [318, 53] width 16 height 16
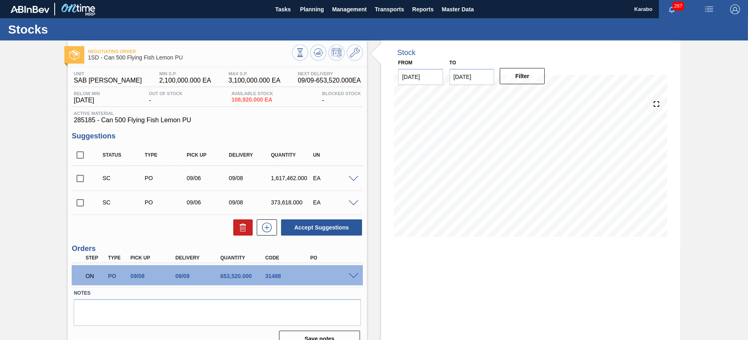
click at [355, 276] on span at bounding box center [354, 276] width 10 height 6
